Goal: Task Accomplishment & Management: Use online tool/utility

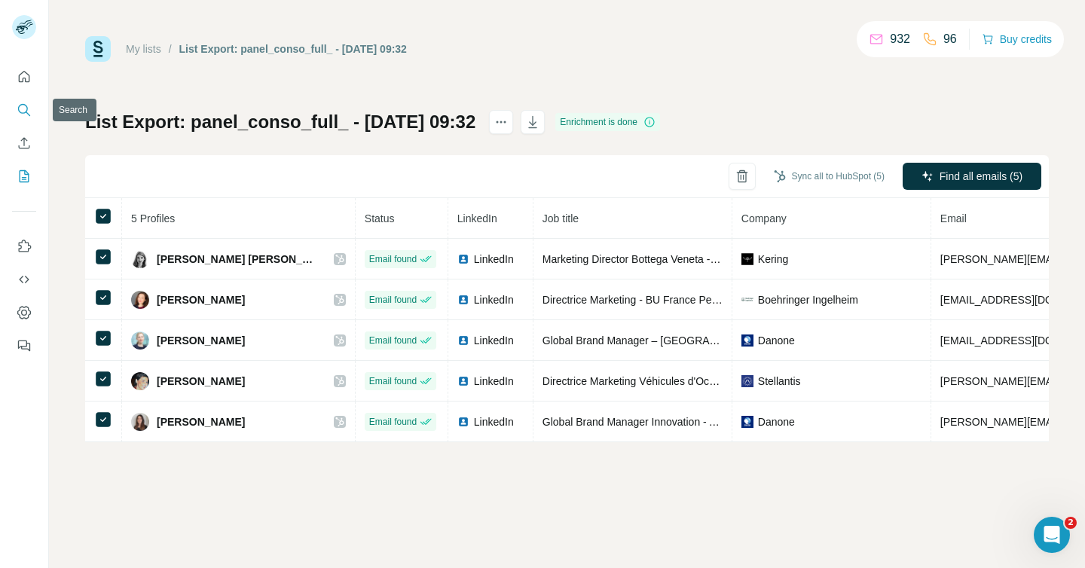
click at [22, 102] on icon "Search" at bounding box center [24, 109] width 15 height 15
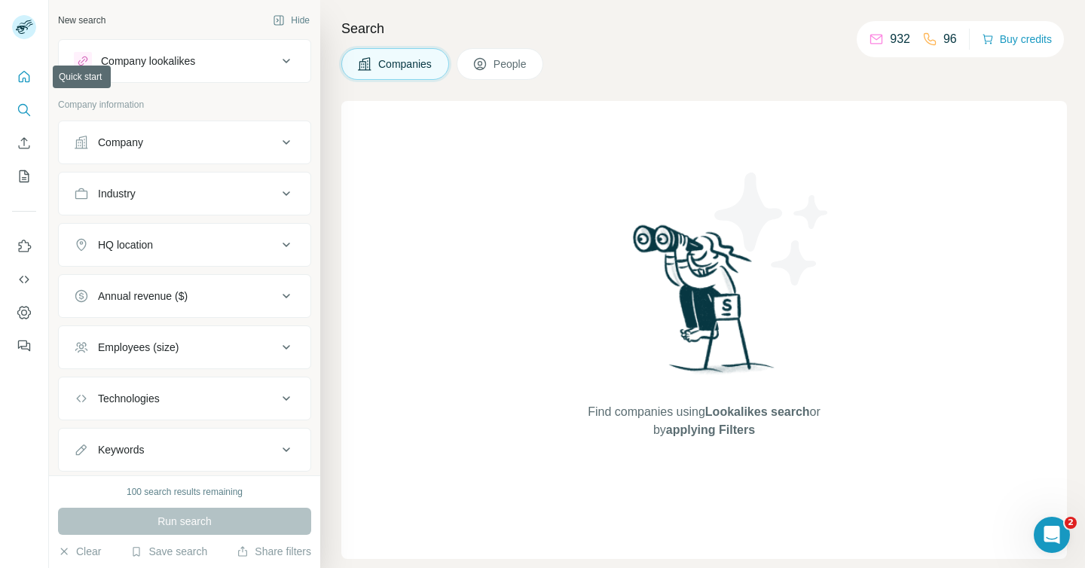
click at [30, 84] on button "Quick start" at bounding box center [24, 76] width 24 height 27
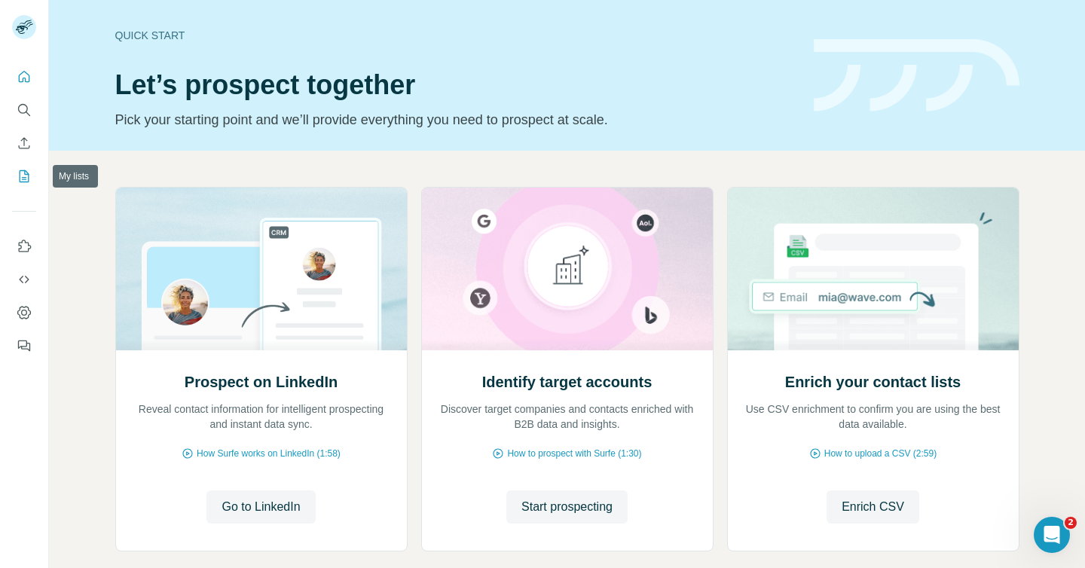
click at [20, 179] on icon "My lists" at bounding box center [24, 176] width 15 height 15
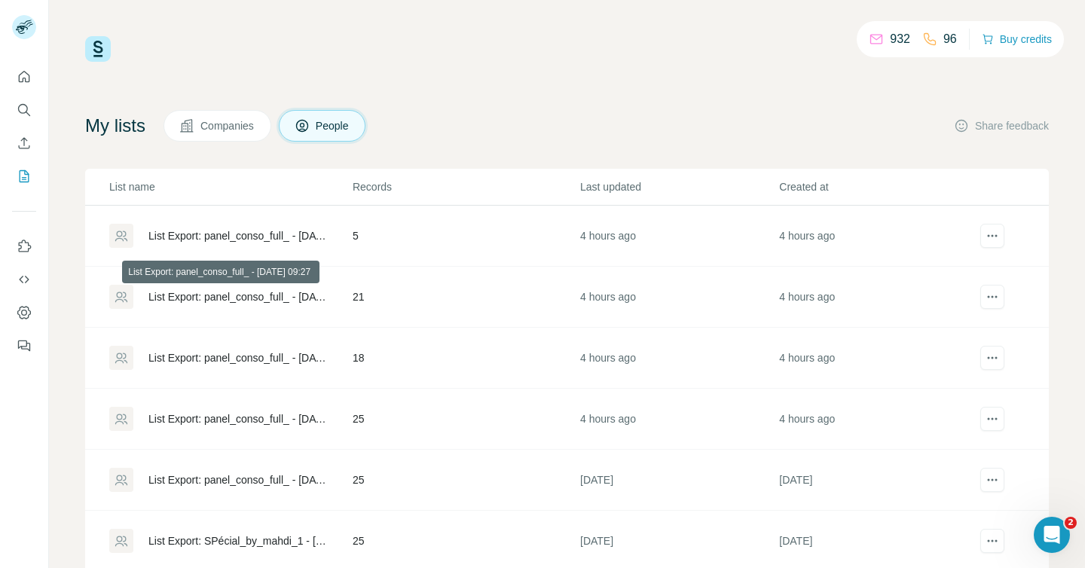
click at [265, 298] on div "List Export: panel_conso_full_ - 26/09/2025 09:27" at bounding box center [237, 296] width 179 height 15
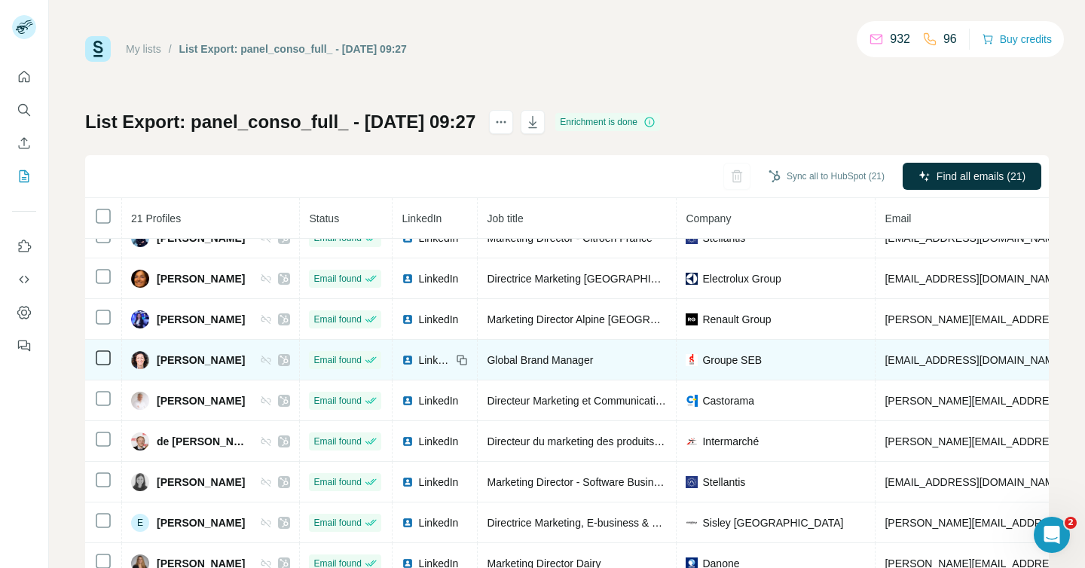
scroll to position [23, 0]
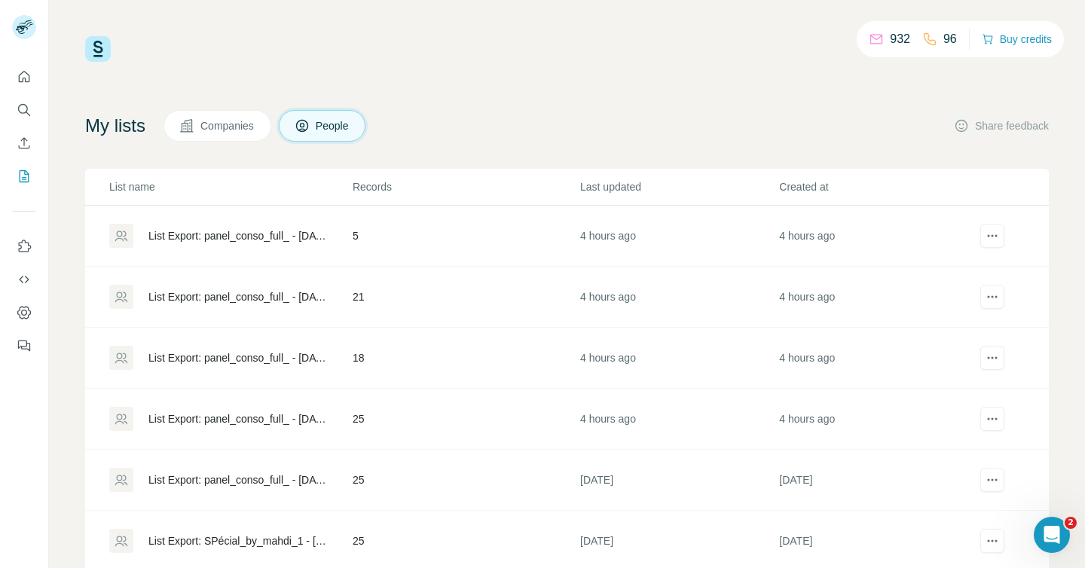
click at [250, 417] on div "List Export: panel_conso_full_ - 26/09/2025 09:17" at bounding box center [237, 418] width 179 height 15
click at [292, 416] on div "List Export: panel_conso_full_ - 26/09/2025 09:17" at bounding box center [237, 418] width 179 height 15
click at [238, 234] on div "List Export: panel_conso_full_ - 26/09/2025 09:32" at bounding box center [237, 235] width 179 height 15
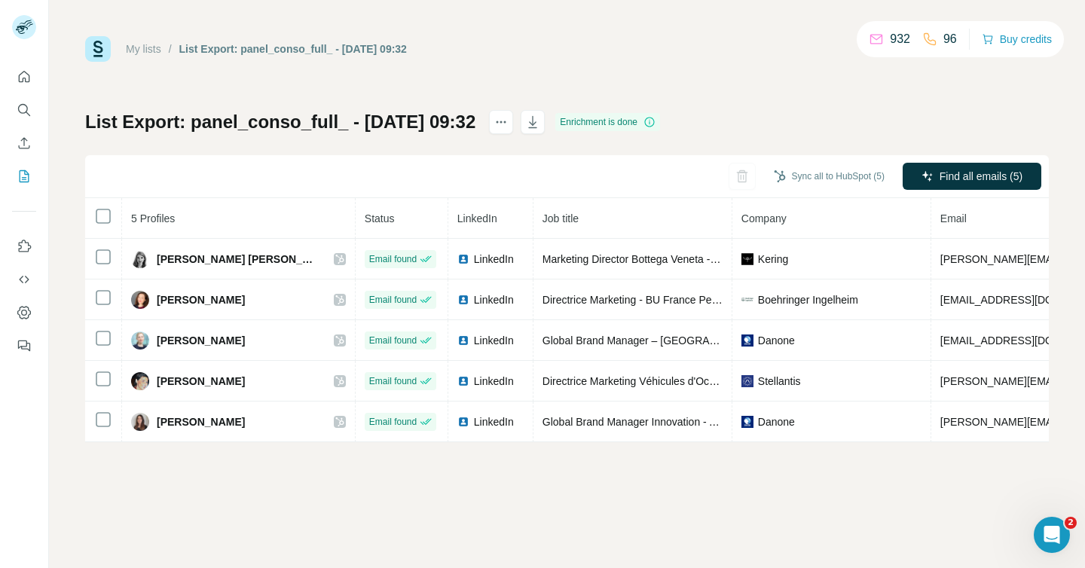
click at [139, 45] on link "My lists" at bounding box center [143, 49] width 35 height 12
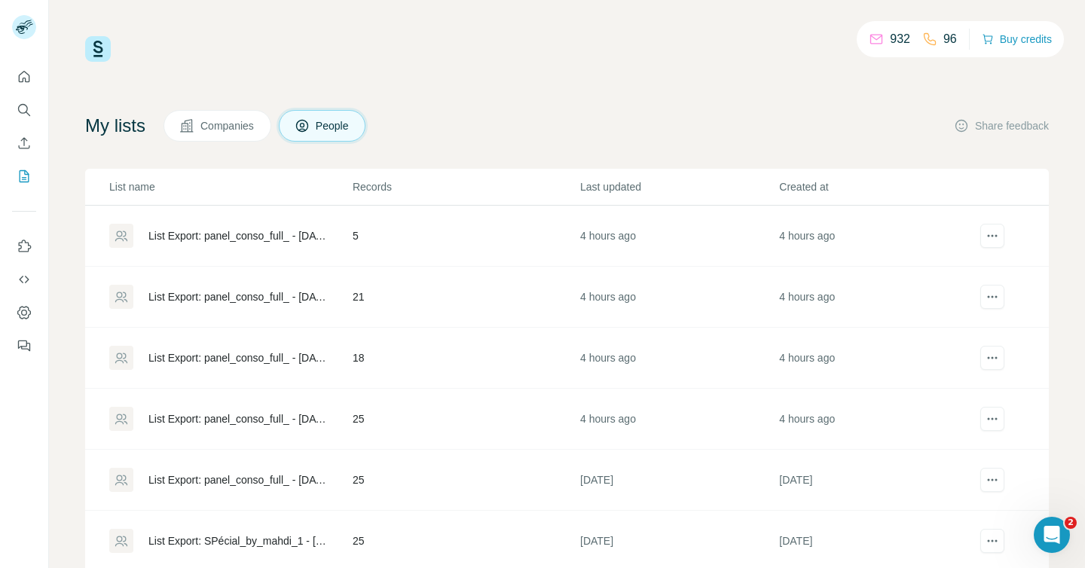
click at [271, 299] on div "List Export: panel_conso_full_ - 26/09/2025 09:27" at bounding box center [237, 296] width 179 height 15
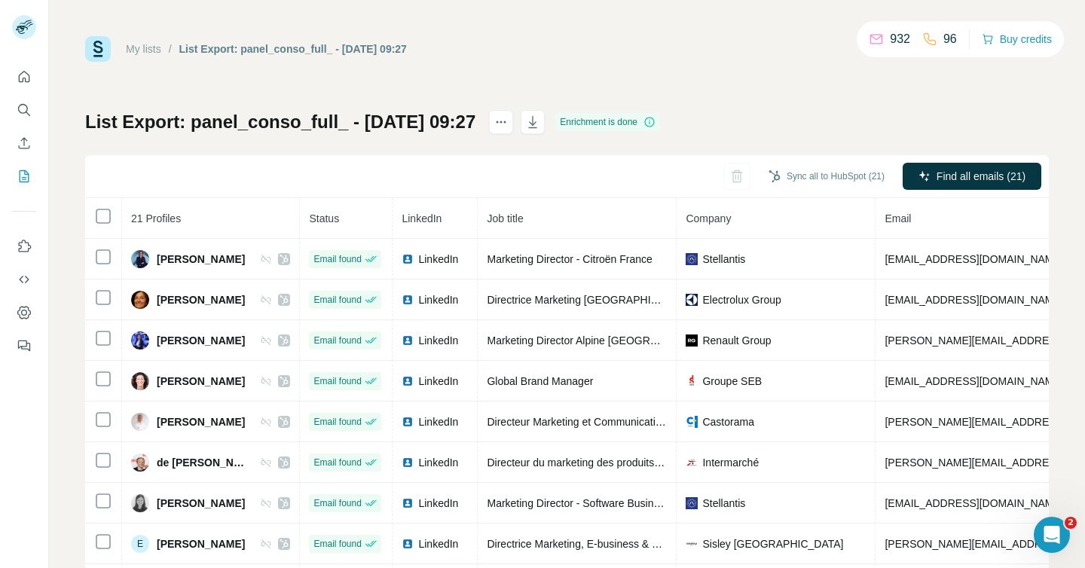
click at [146, 50] on link "My lists" at bounding box center [143, 49] width 35 height 12
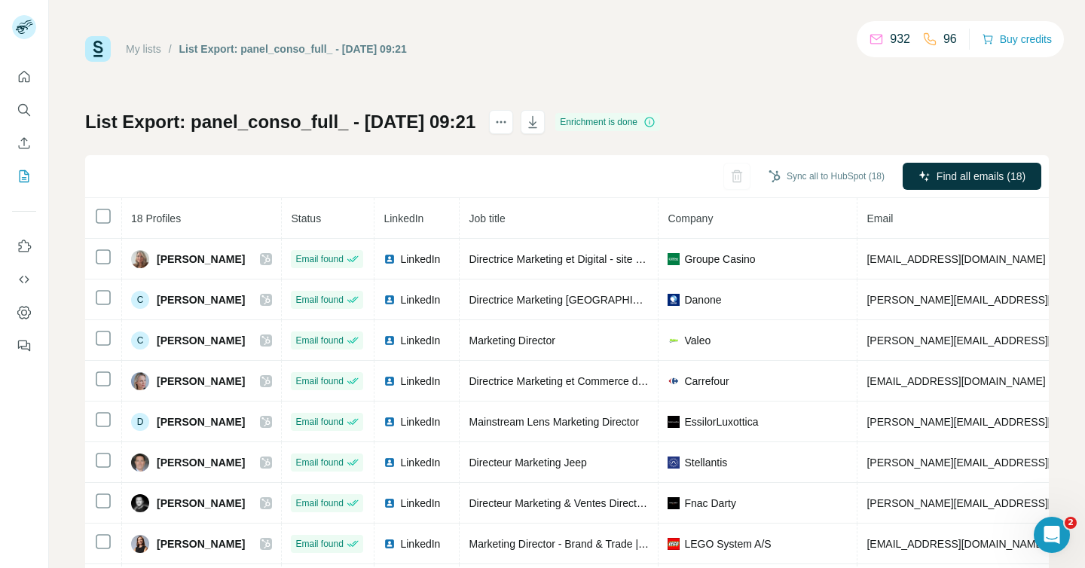
click at [138, 49] on link "My lists" at bounding box center [143, 49] width 35 height 12
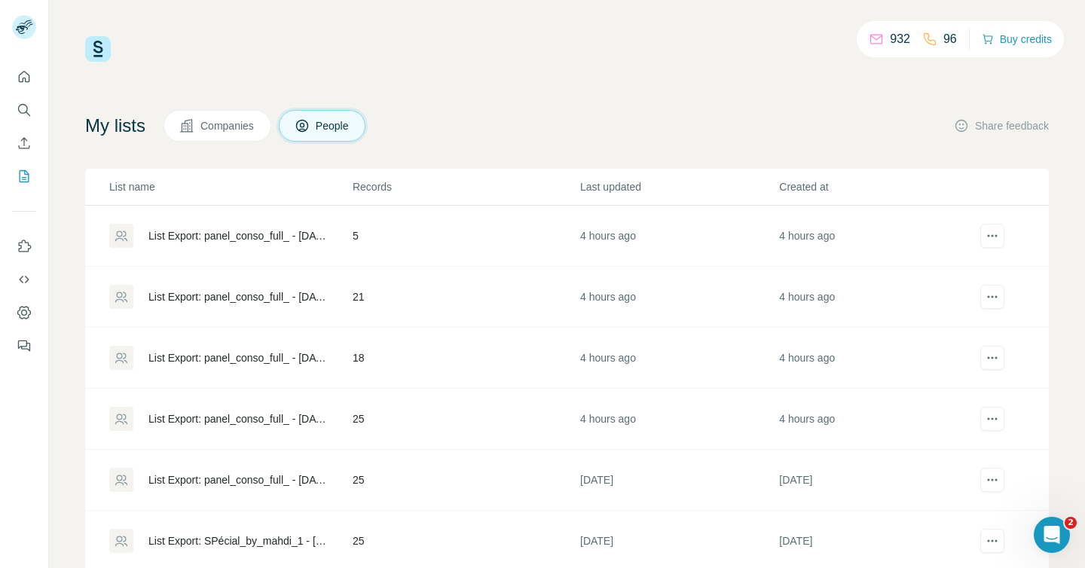
click at [252, 417] on div "List Export: panel_conso_full_ - 26/09/2025 09:17" at bounding box center [237, 418] width 179 height 15
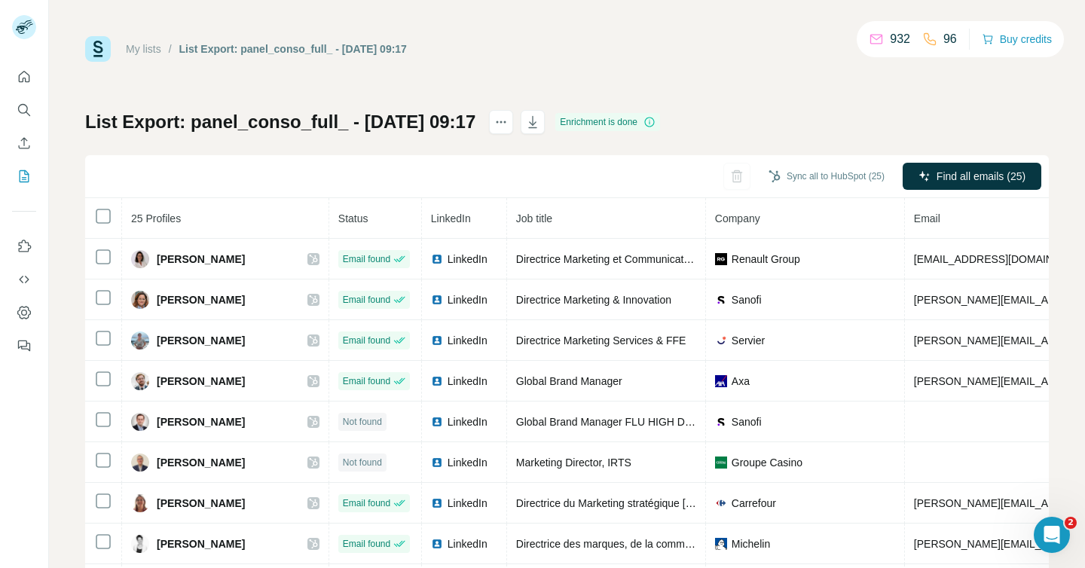
click at [147, 47] on link "My lists" at bounding box center [143, 49] width 35 height 12
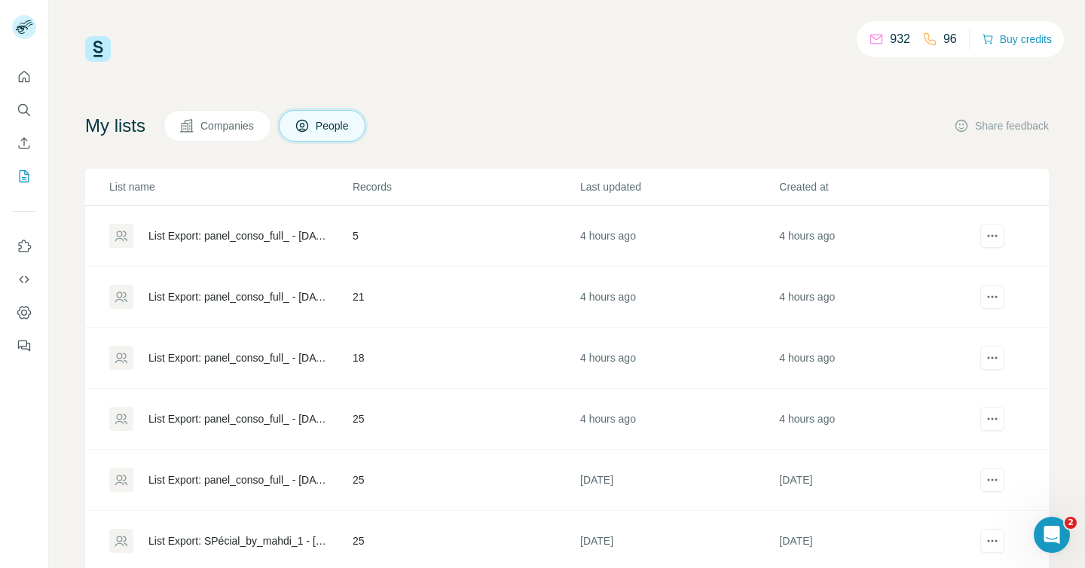
click at [277, 243] on div "List Export: panel_conso_full_ - 26/09/2025 09:32" at bounding box center [230, 236] width 242 height 24
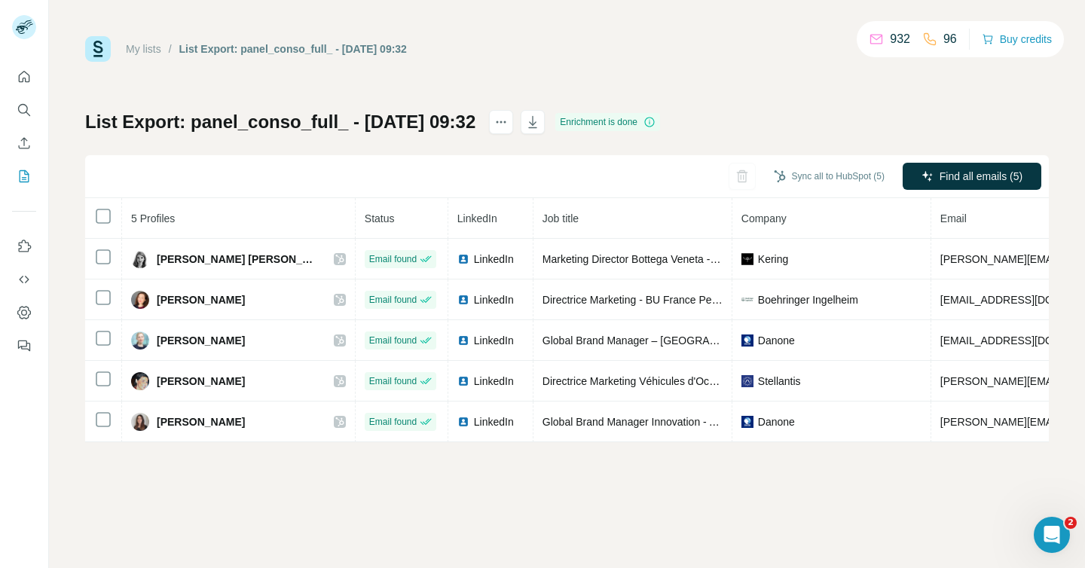
click at [151, 49] on link "My lists" at bounding box center [143, 49] width 35 height 12
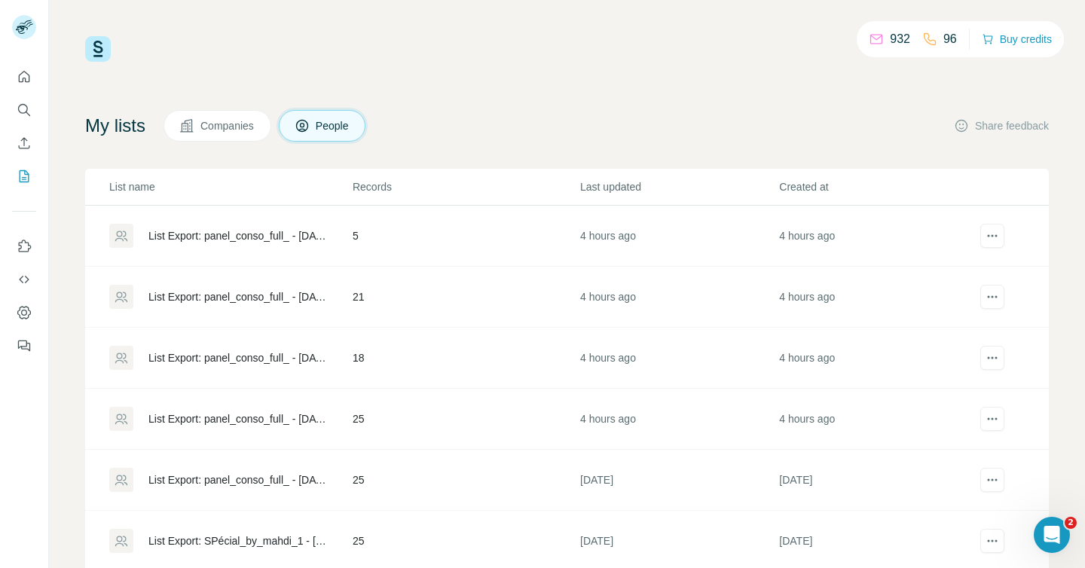
click at [251, 298] on div "List Export: panel_conso_full_ - 26/09/2025 09:27" at bounding box center [237, 296] width 179 height 15
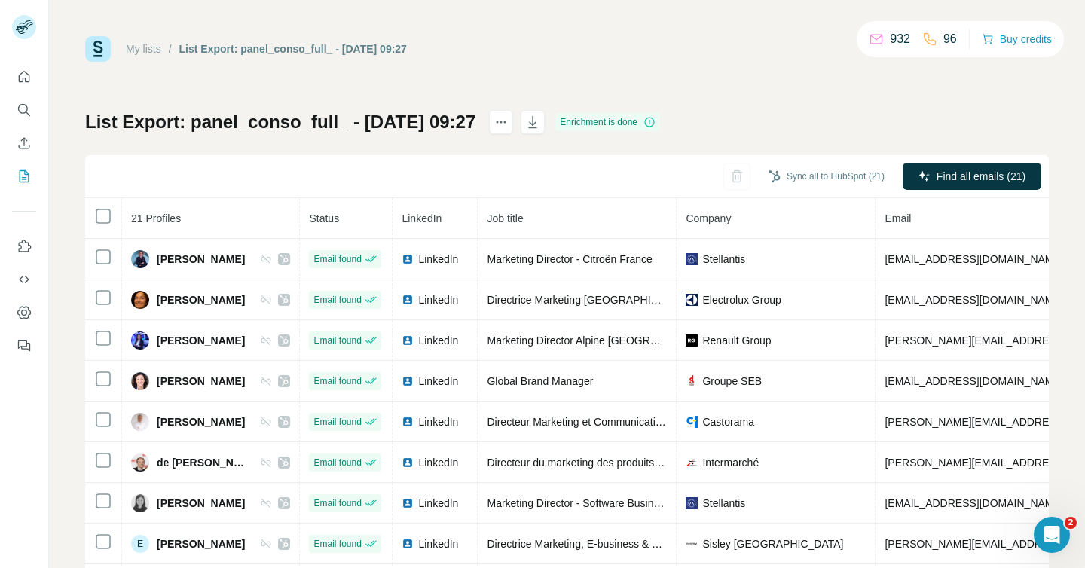
click at [145, 46] on link "My lists" at bounding box center [143, 49] width 35 height 12
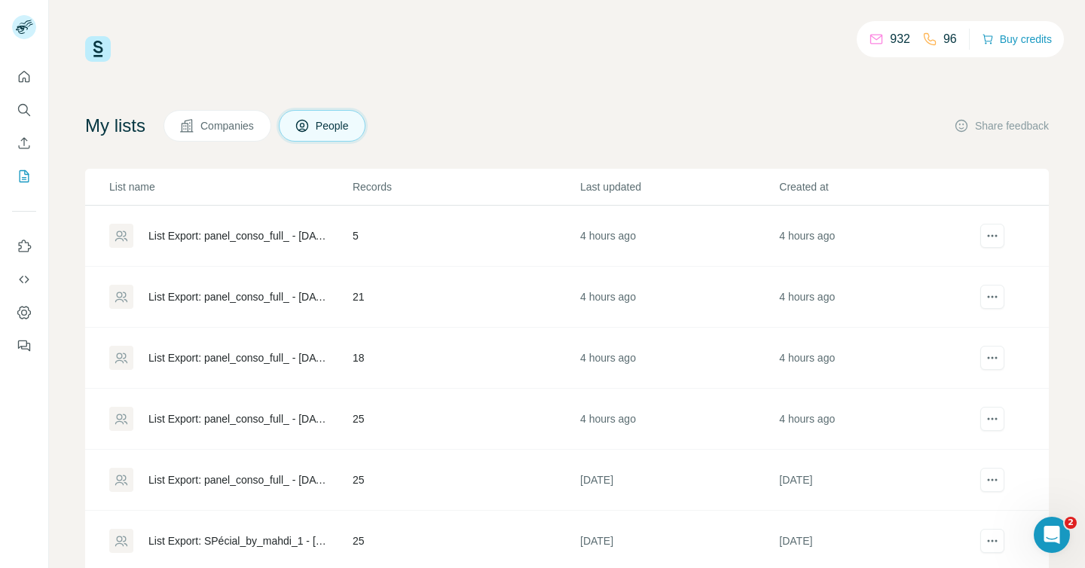
click at [255, 358] on div "List Export: panel_conso_full_ - 26/09/2025 09:21" at bounding box center [237, 357] width 179 height 15
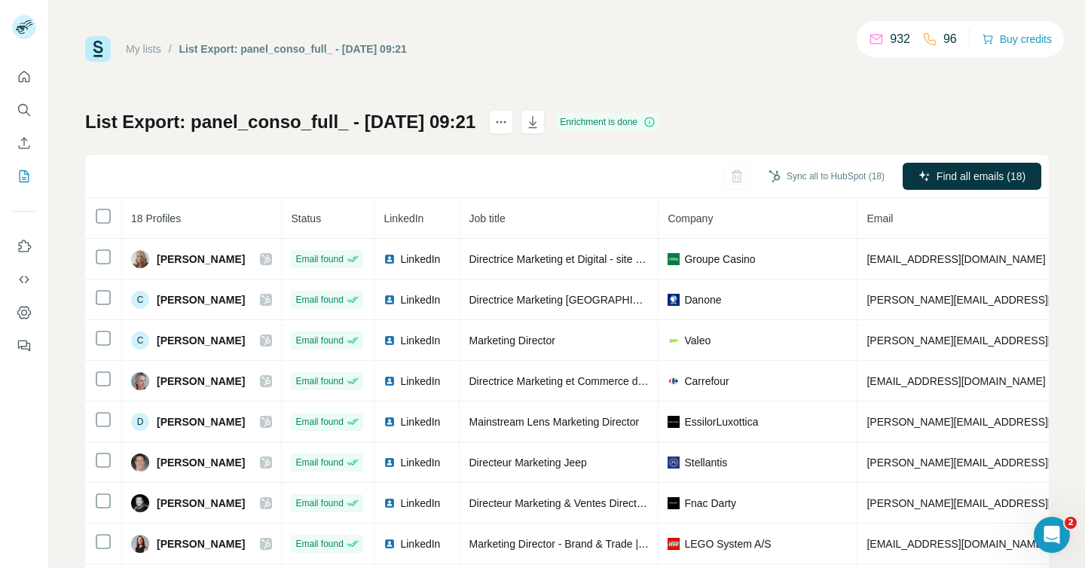
click at [154, 48] on link "My lists" at bounding box center [143, 49] width 35 height 12
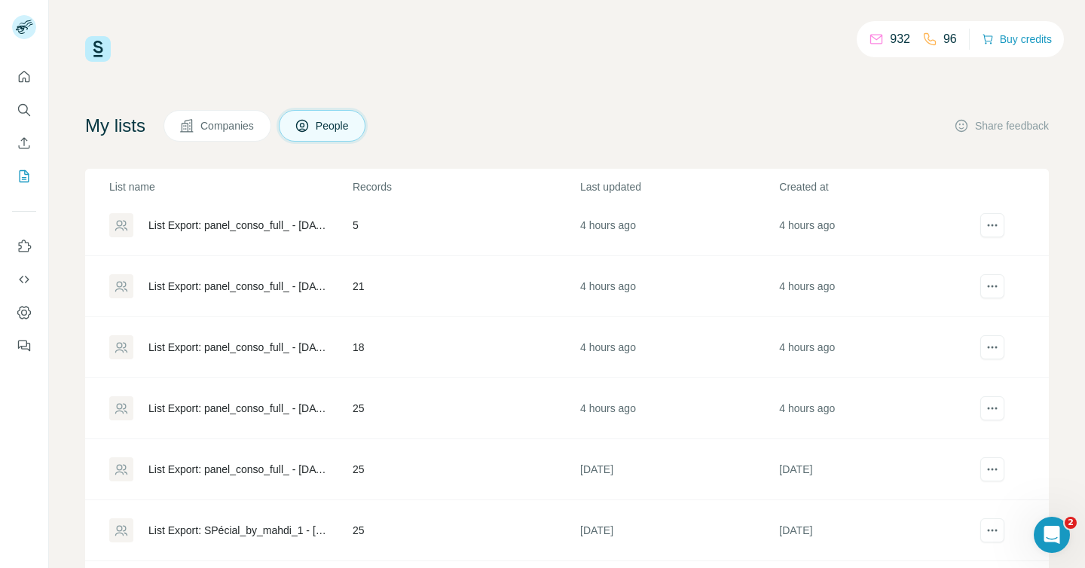
scroll to position [18, 0]
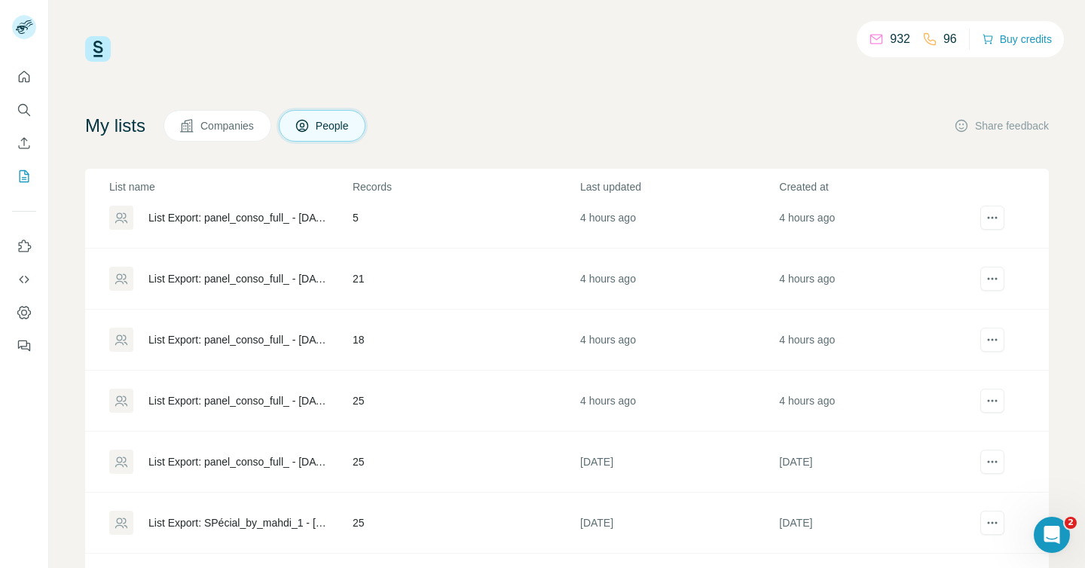
click at [255, 405] on div "List Export: panel_conso_full_ - 26/09/2025 09:17" at bounding box center [237, 400] width 179 height 15
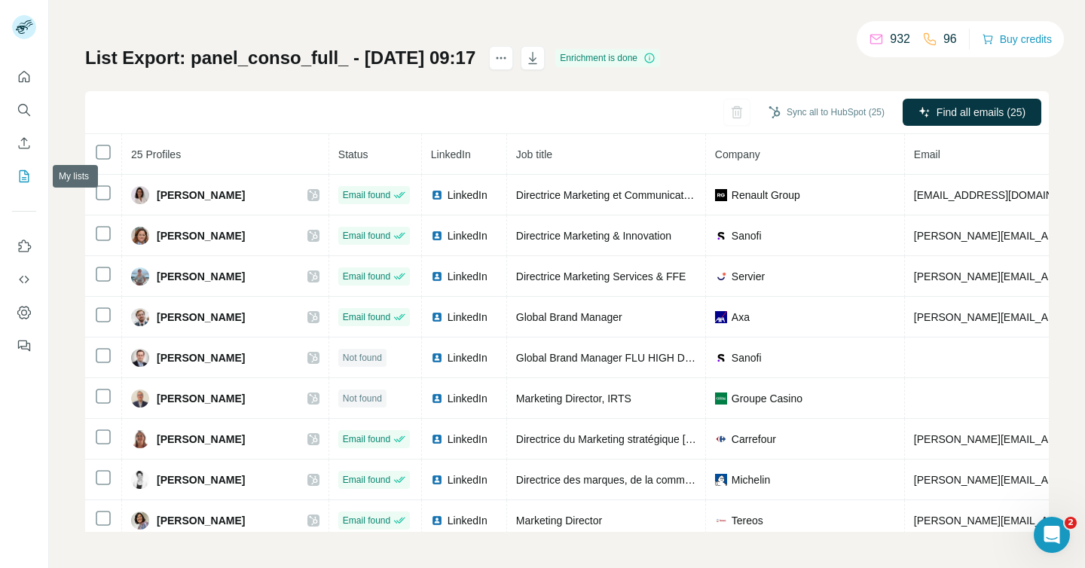
click at [25, 176] on icon "My lists" at bounding box center [24, 176] width 15 height 15
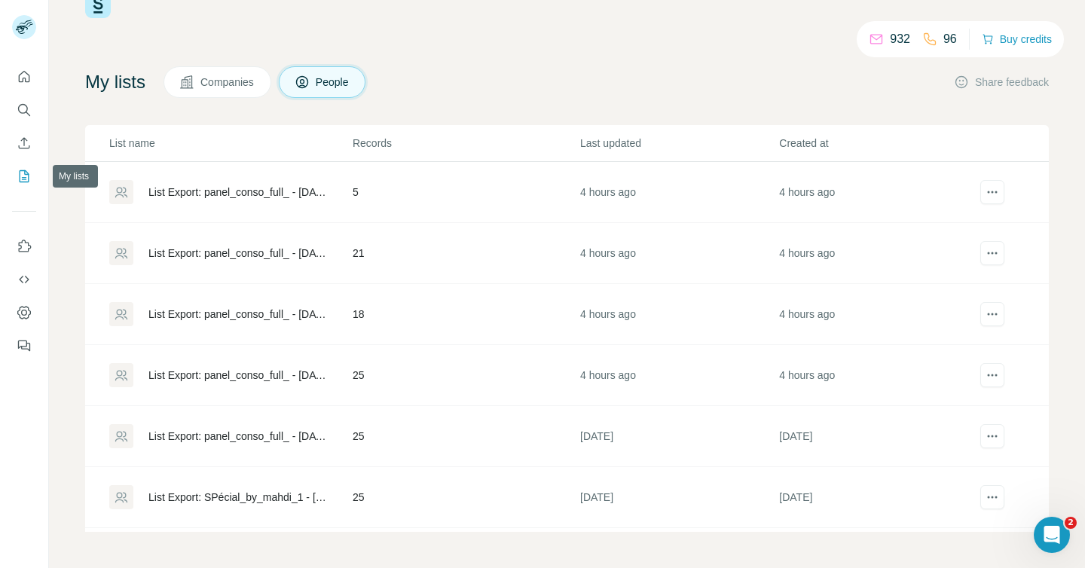
scroll to position [44, 0]
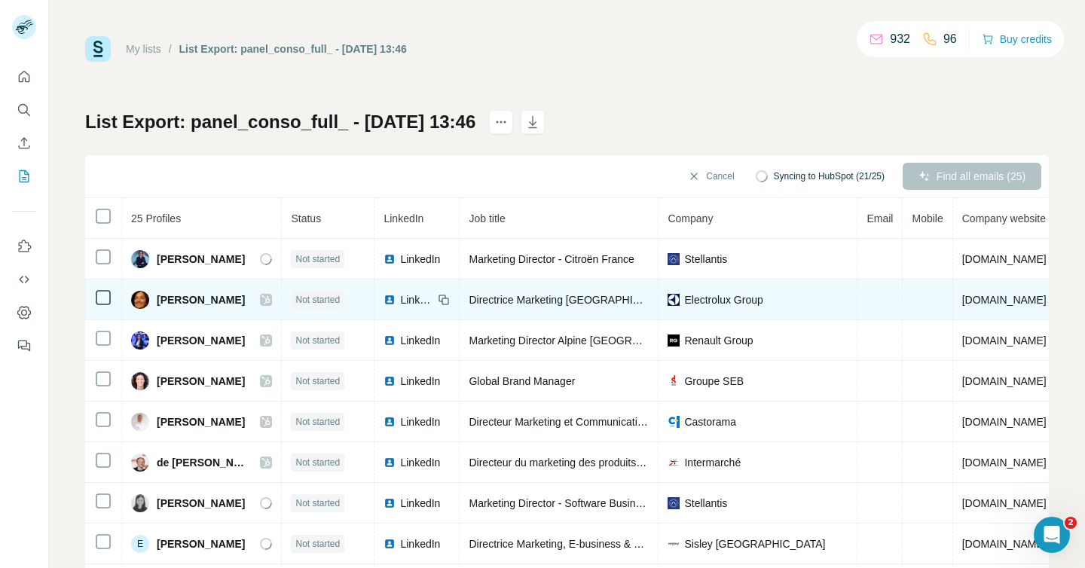
drag, startPoint x: 153, startPoint y: 296, endPoint x: 281, endPoint y: 306, distance: 128.5
click at [272, 306] on div "[PERSON_NAME]" at bounding box center [201, 300] width 141 height 18
copy span "[PERSON_NAME]"
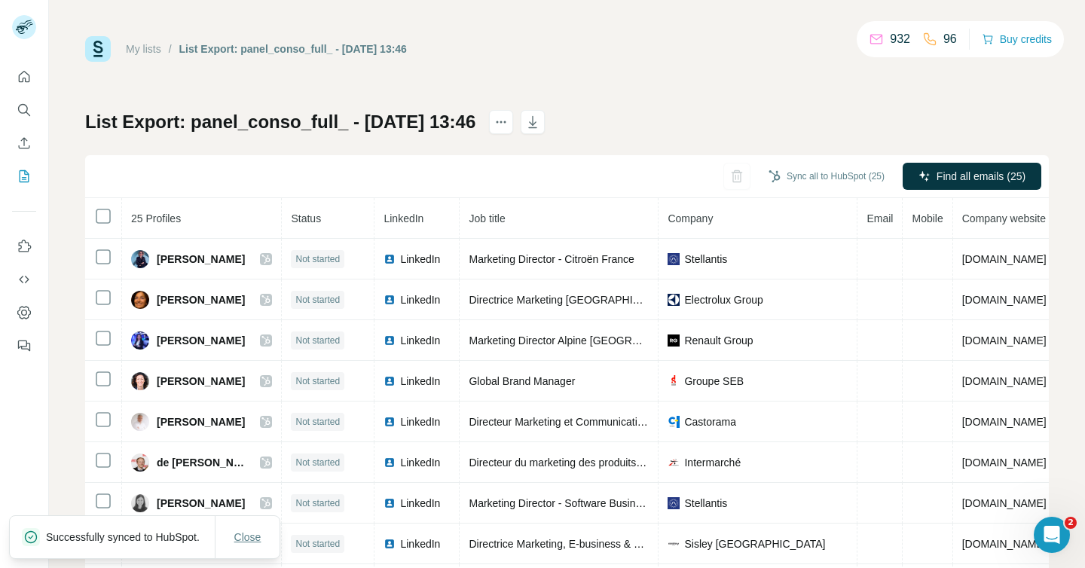
click at [241, 531] on span "Close" at bounding box center [247, 537] width 27 height 15
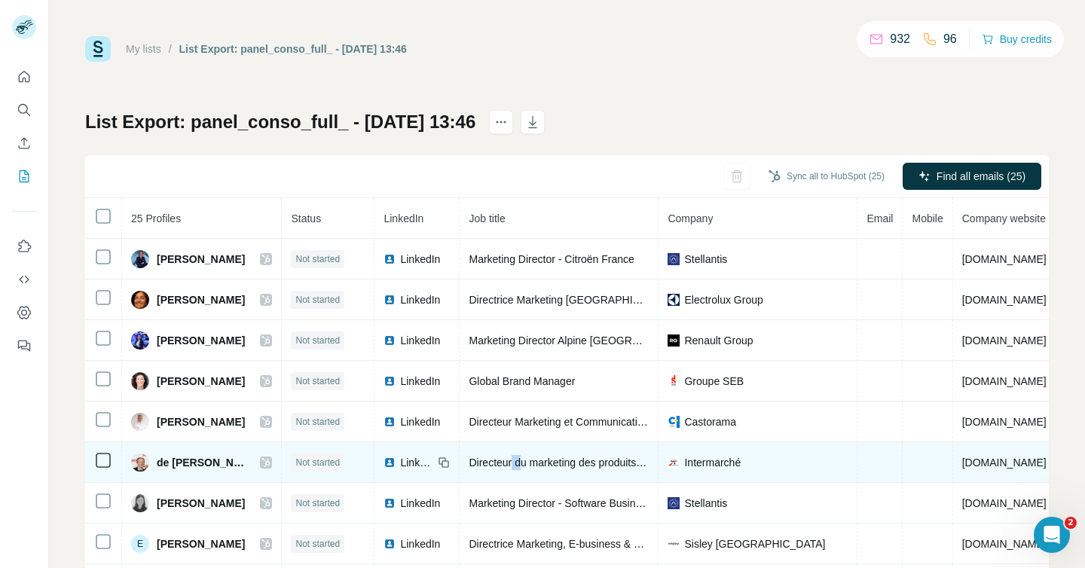
click at [524, 462] on span "Directeur du marketing des produits frais trad" at bounding box center [574, 463] width 211 height 12
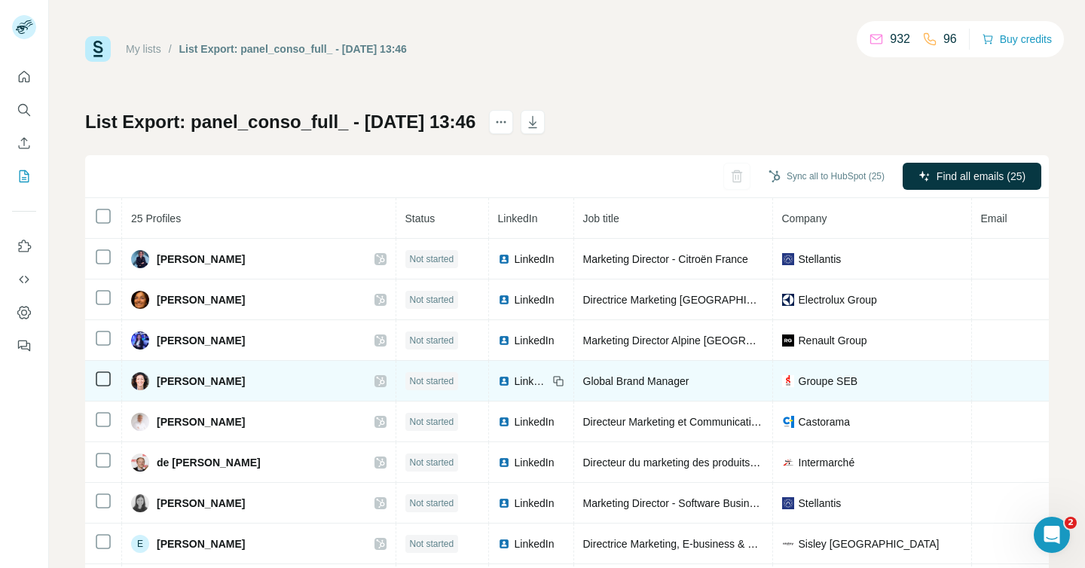
drag, startPoint x: 534, startPoint y: 411, endPoint x: 562, endPoint y: 367, distance: 52.9
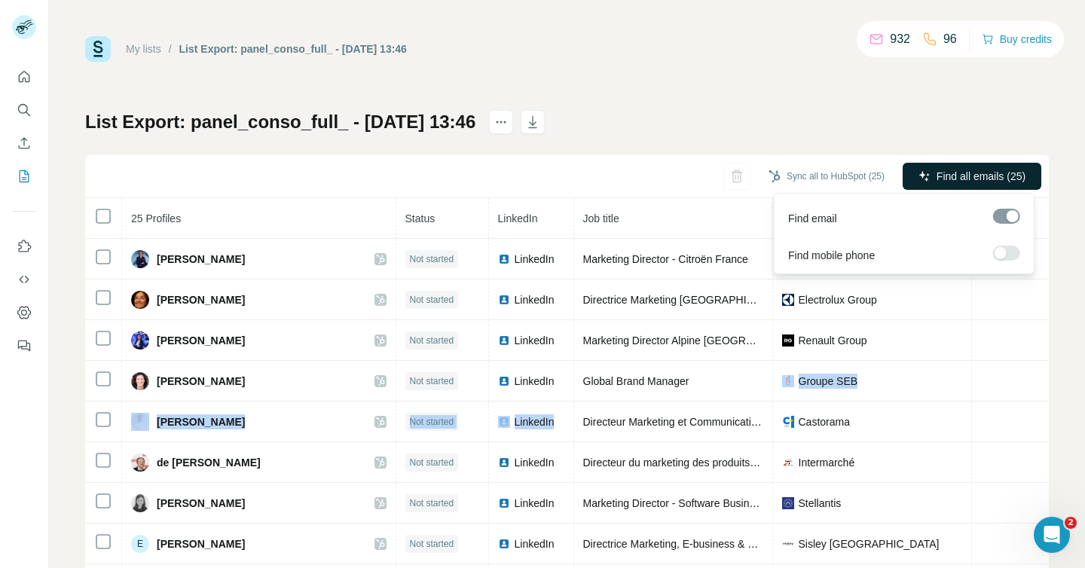
click at [971, 179] on span "Find all emails (25)" at bounding box center [981, 176] width 89 height 15
